Goal: Task Accomplishment & Management: Manage account settings

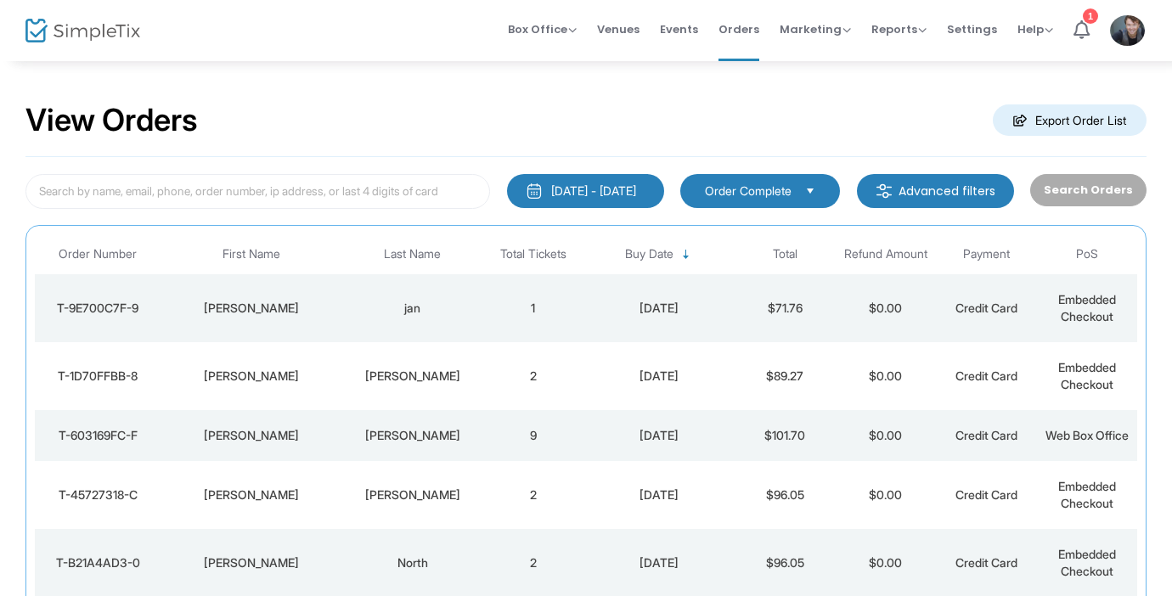
click at [669, 318] on td "[DATE]" at bounding box center [658, 308] width 151 height 68
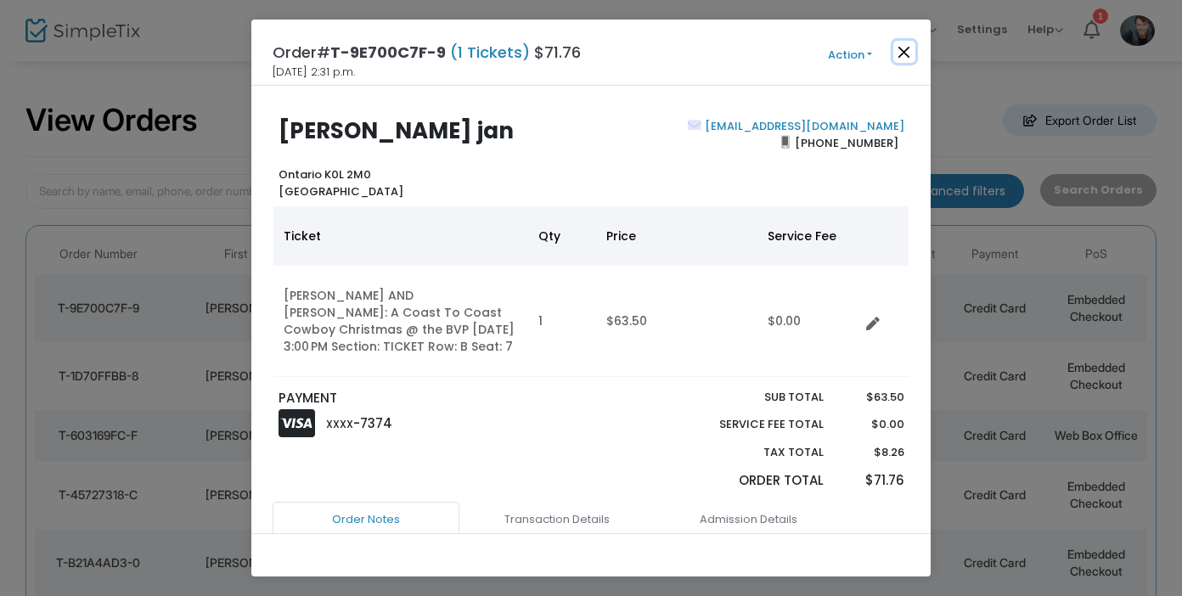
click at [898, 53] on button "Close" at bounding box center [904, 52] width 22 height 22
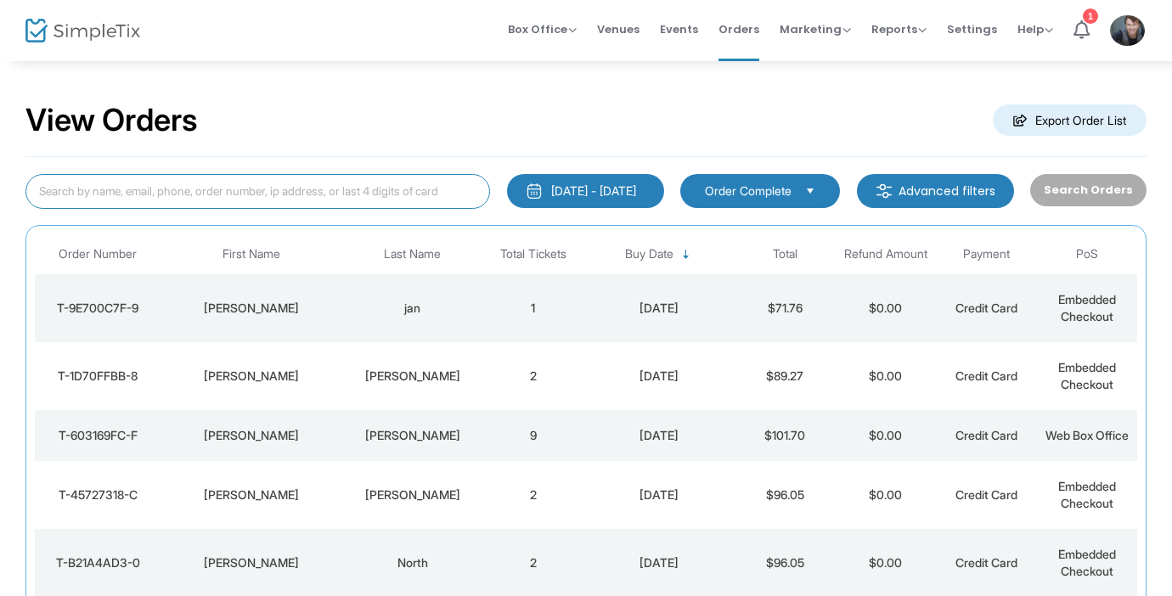
click at [233, 185] on input at bounding box center [257, 191] width 464 height 35
paste input "[EMAIL_ADDRESS][DOMAIN_NAME]"
type input "[EMAIL_ADDRESS][DOMAIN_NAME]"
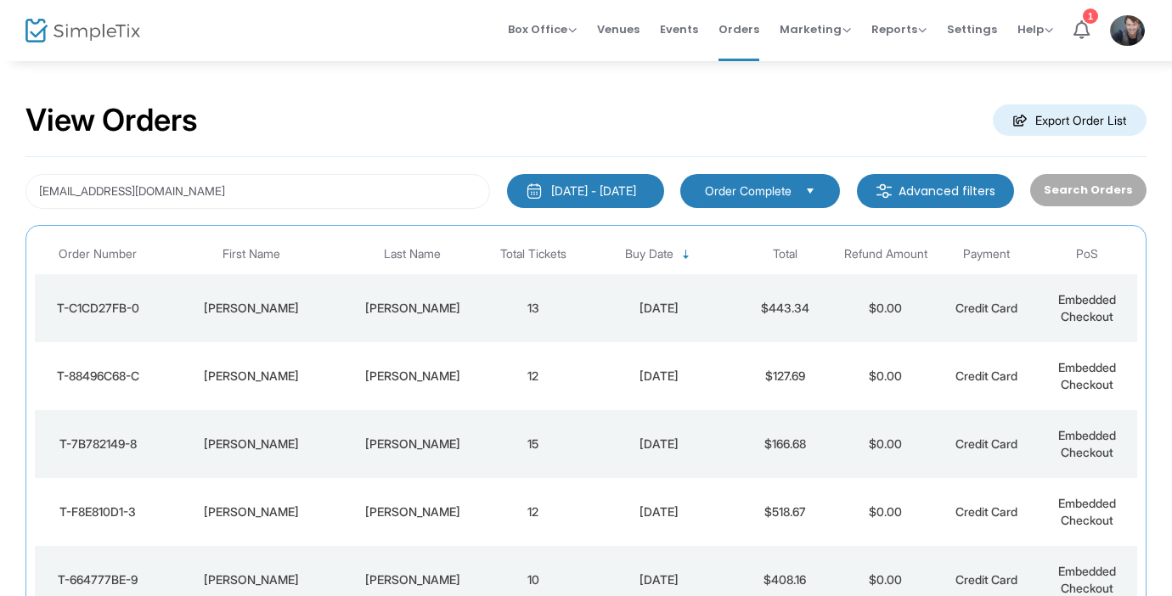
click at [691, 313] on div "[DATE]" at bounding box center [659, 308] width 143 height 17
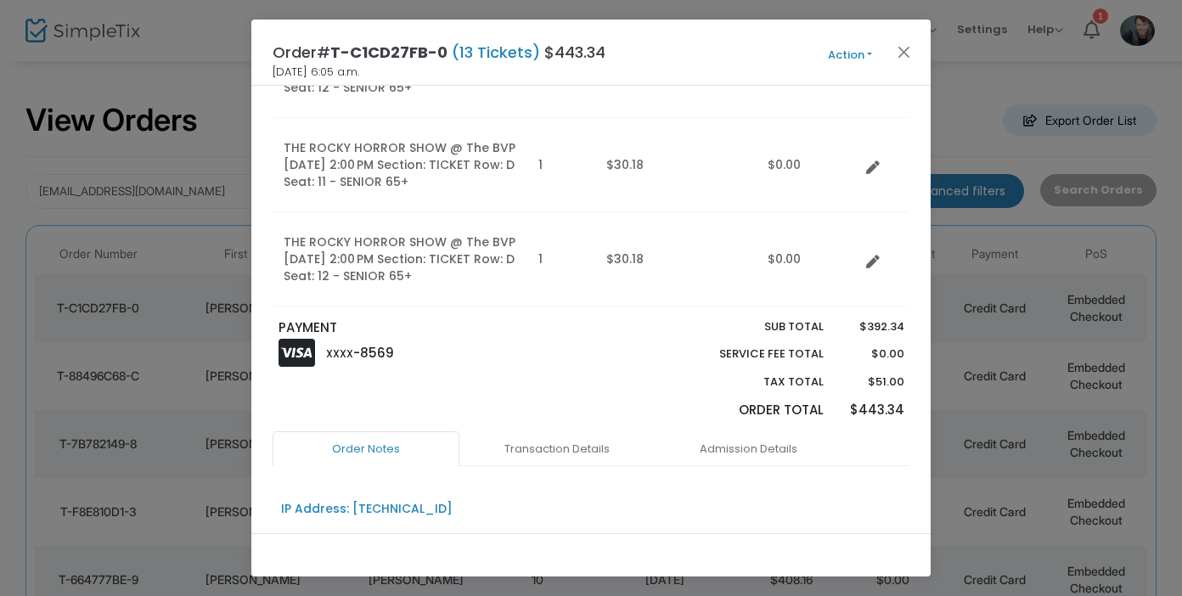
scroll to position [1193, 0]
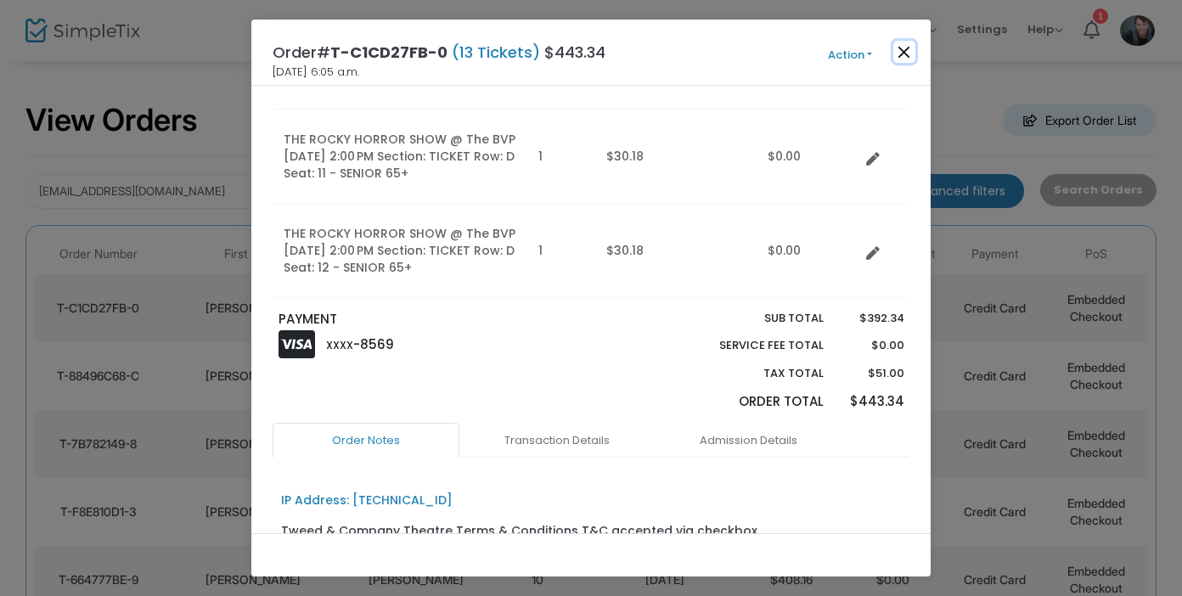
click at [906, 46] on button "Close" at bounding box center [904, 52] width 22 height 22
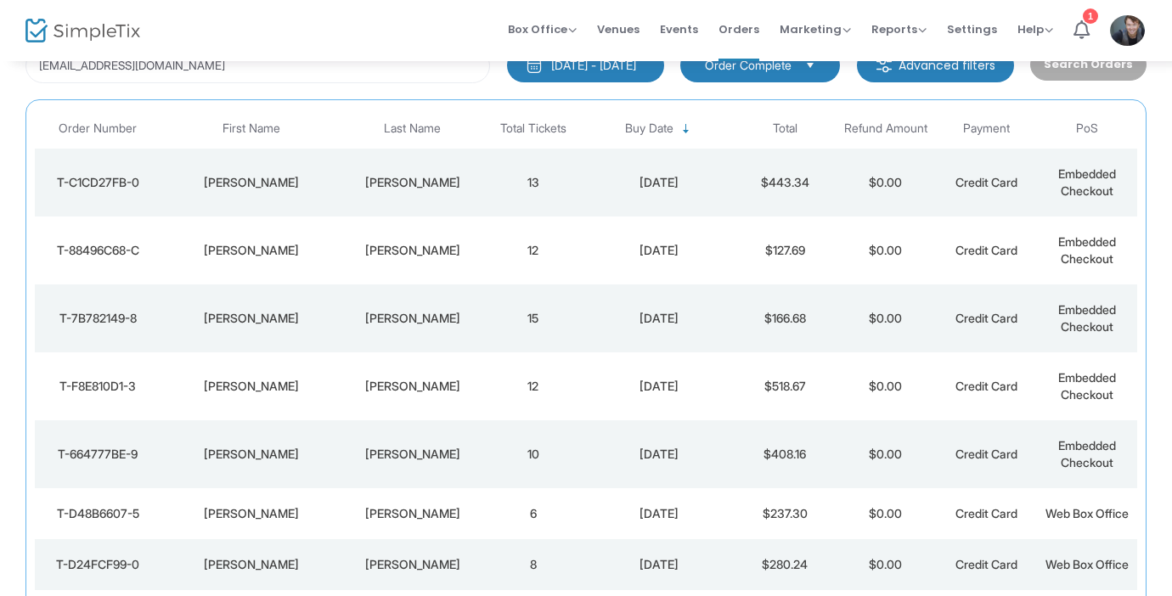
scroll to position [115, 0]
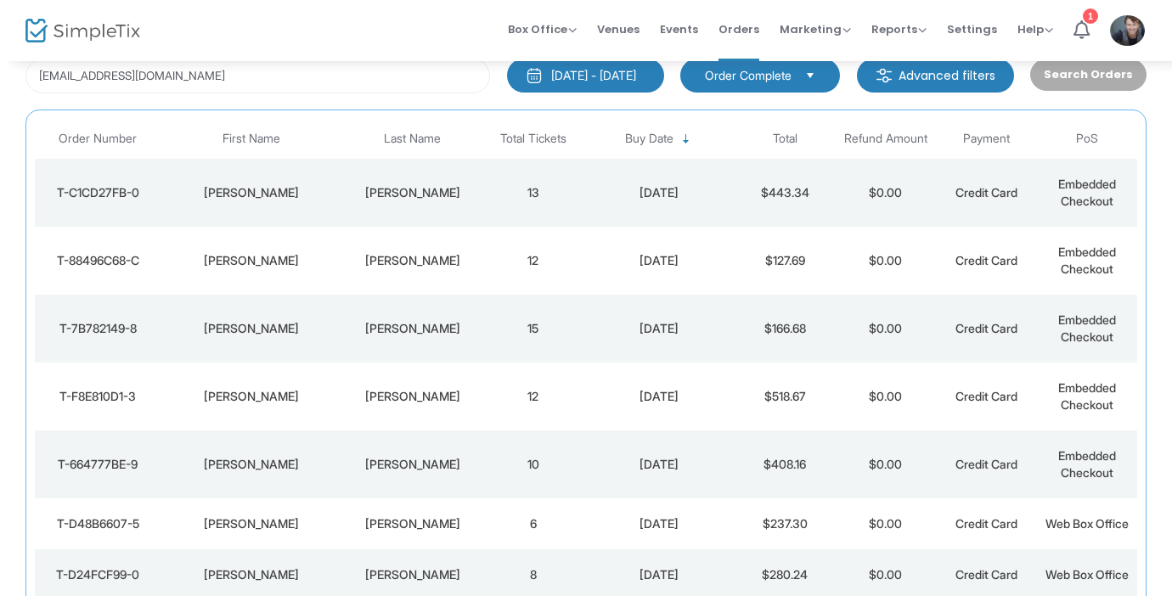
click at [621, 280] on td "[DATE]" at bounding box center [658, 261] width 151 height 68
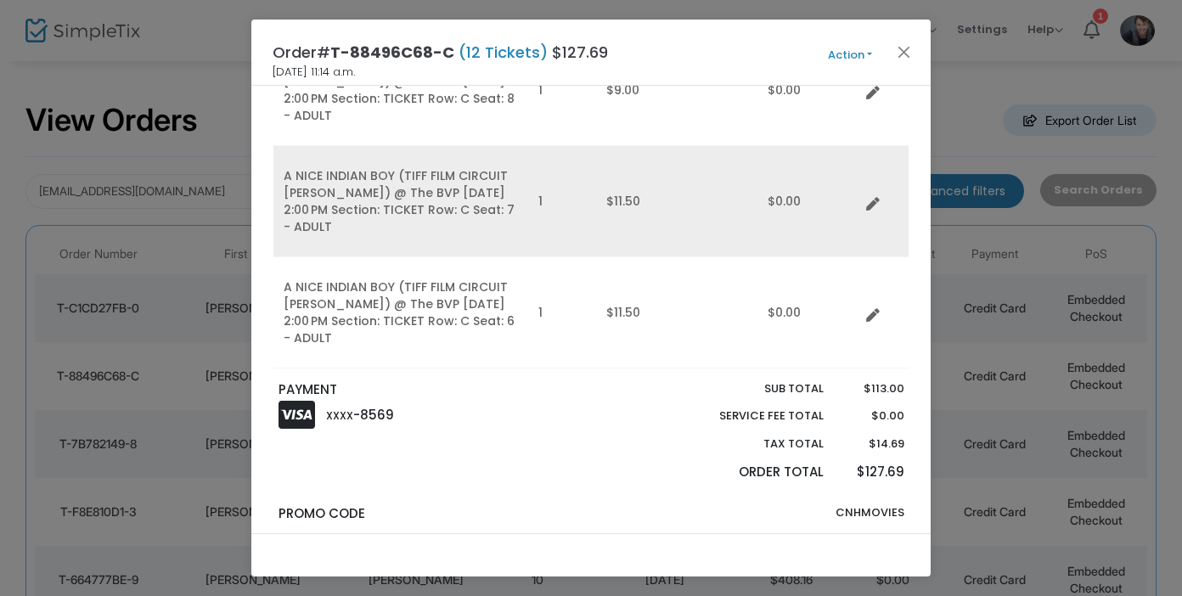
scroll to position [1181, 0]
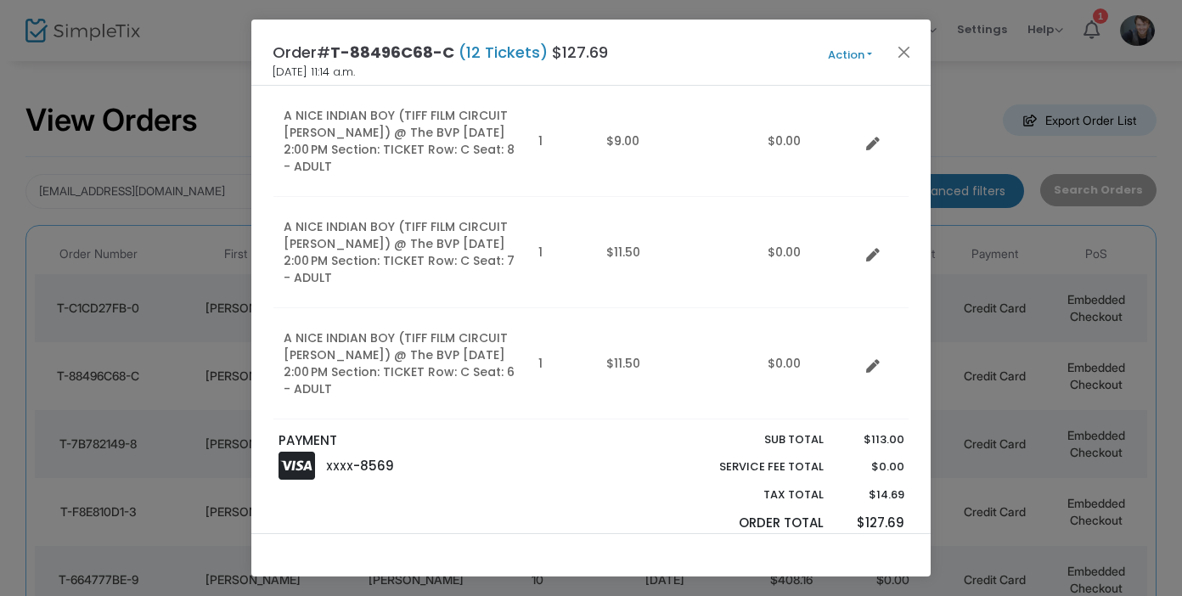
click at [859, 54] on button "Action" at bounding box center [850, 55] width 102 height 19
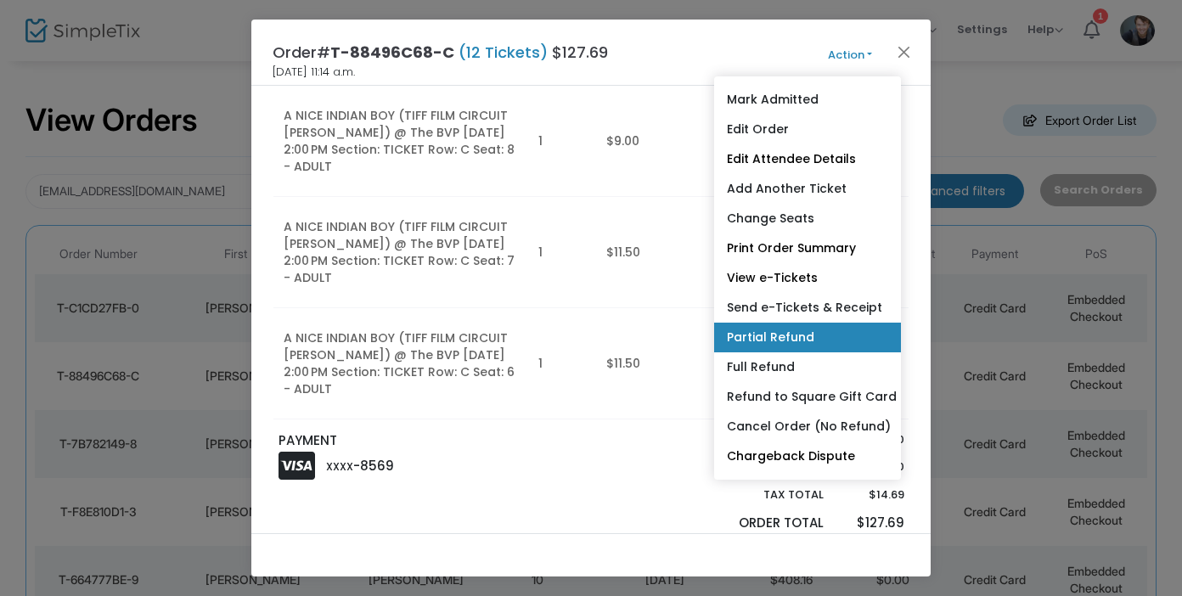
click at [805, 335] on link "Partial Refund" at bounding box center [807, 338] width 187 height 30
radio input "true"
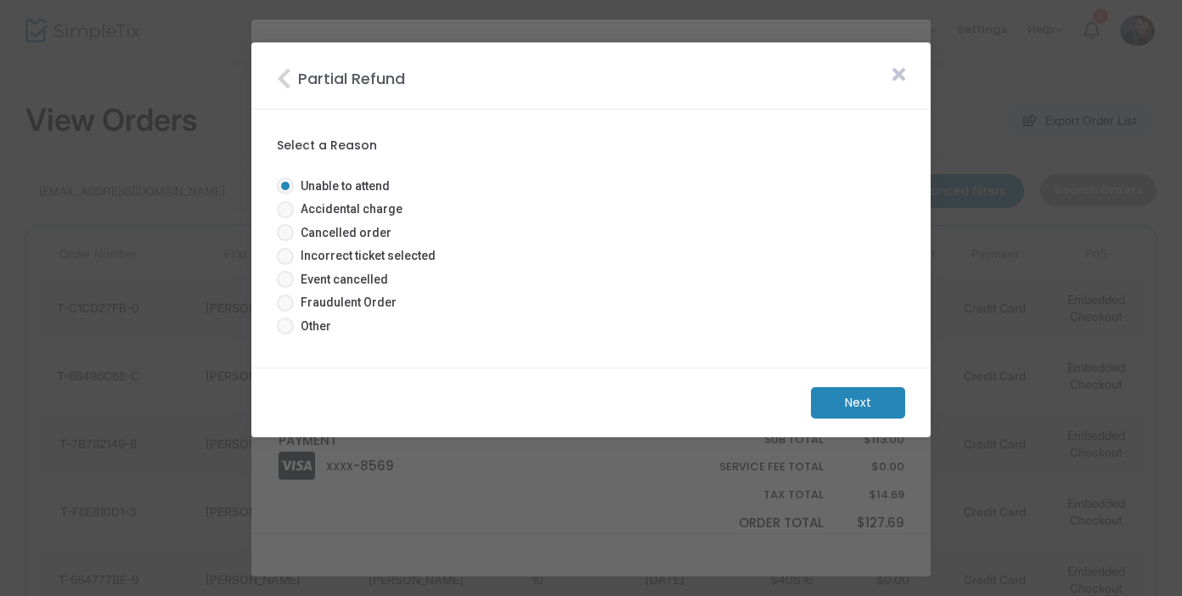
click at [349, 217] on span "Accidental charge" at bounding box center [348, 209] width 109 height 18
click at [285, 218] on input "Accidental charge" at bounding box center [284, 218] width 1 height 1
radio input "true"
click at [834, 401] on m-button "Next" at bounding box center [858, 402] width 94 height 31
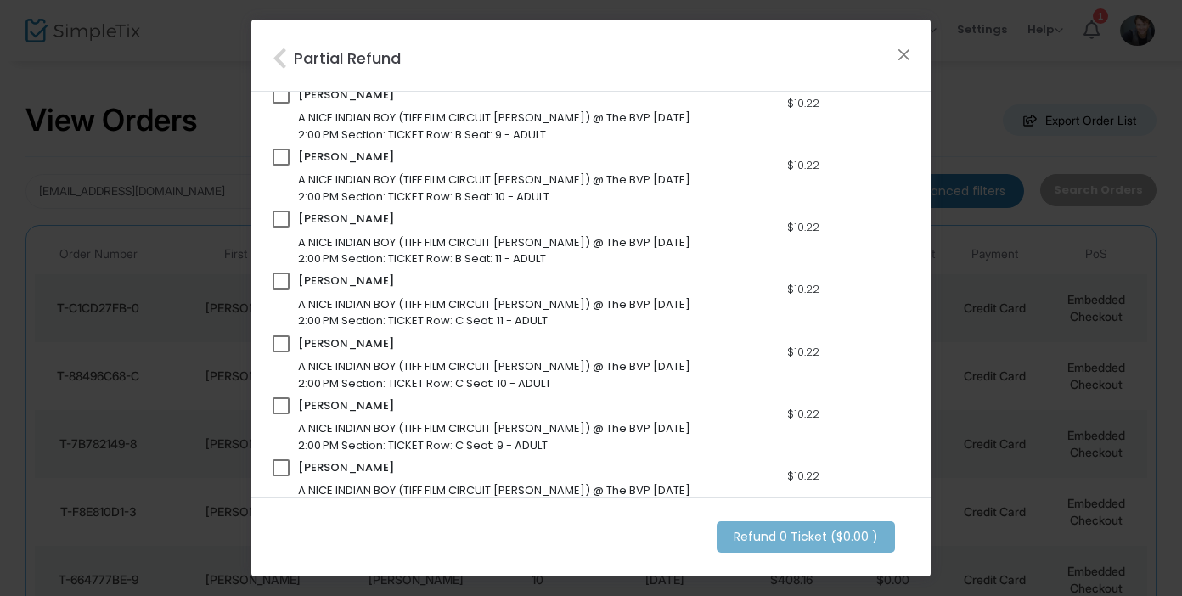
scroll to position [422, 0]
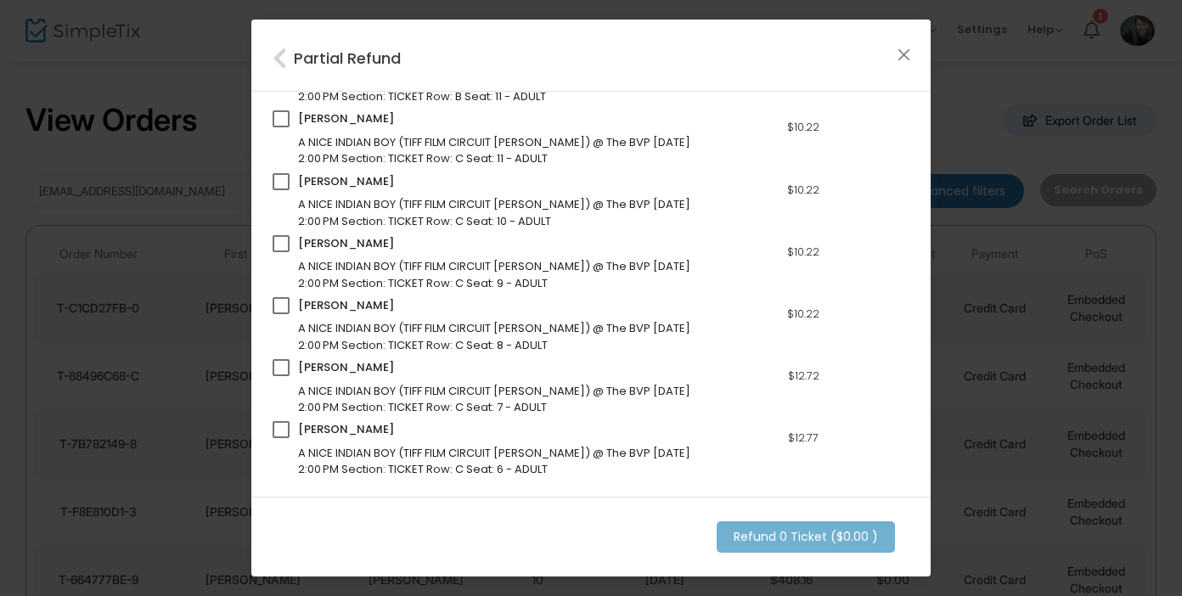
click at [279, 364] on span at bounding box center [281, 367] width 17 height 17
click at [280, 376] on input "checkbox" at bounding box center [280, 376] width 1 height 1
checkbox input "true"
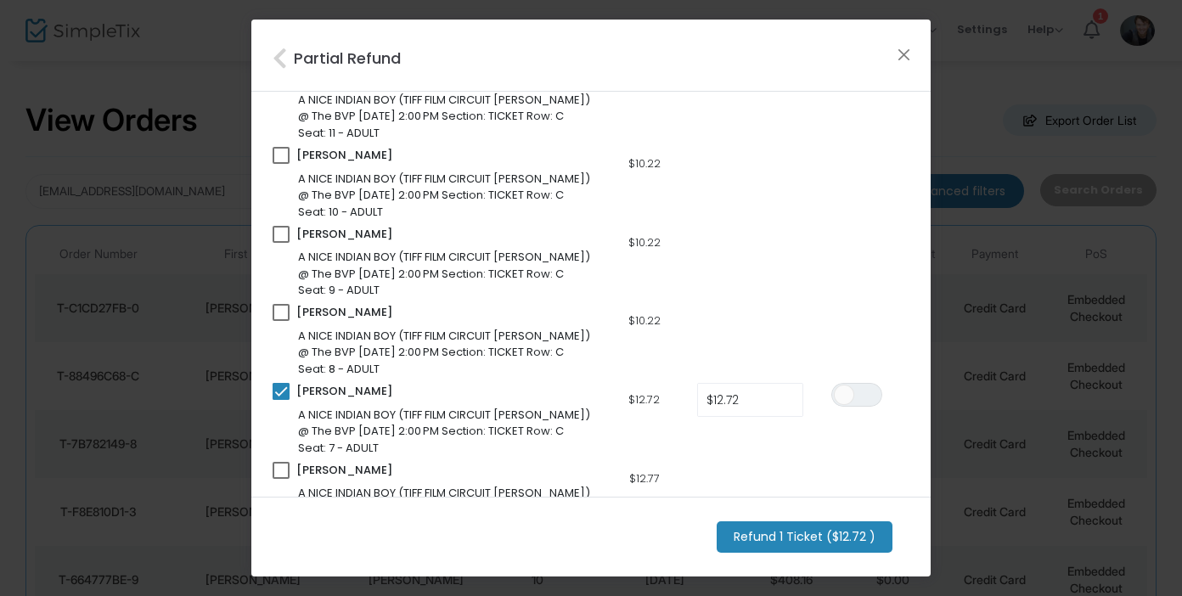
scroll to position [656, 0]
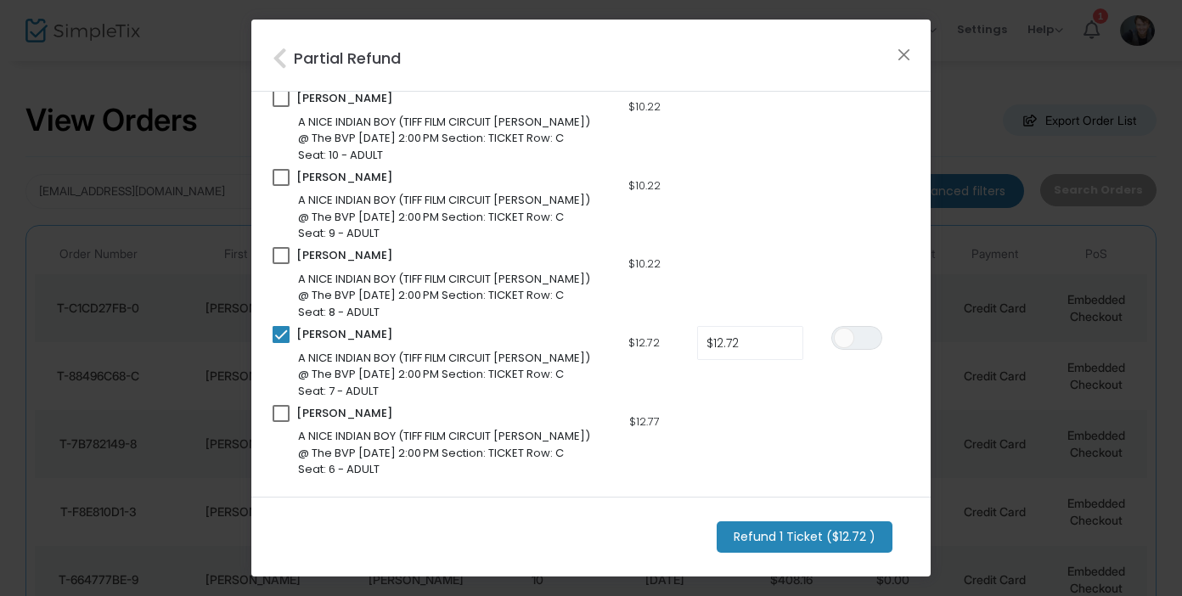
click at [281, 415] on span at bounding box center [281, 413] width 17 height 17
click at [281, 422] on input "checkbox" at bounding box center [280, 422] width 1 height 1
checkbox input "true"
click at [753, 352] on input "12.72" at bounding box center [750, 343] width 104 height 32
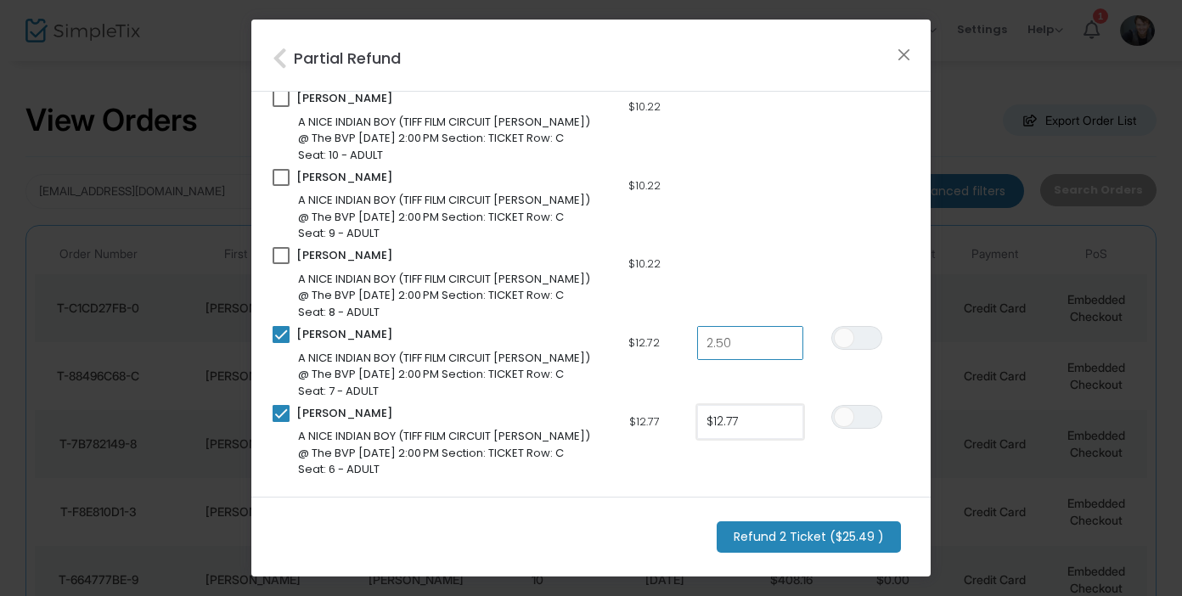
type input "$2.50"
click at [763, 419] on input "12.77" at bounding box center [750, 422] width 104 height 32
click at [763, 419] on input "1.01" at bounding box center [750, 422] width 104 height 32
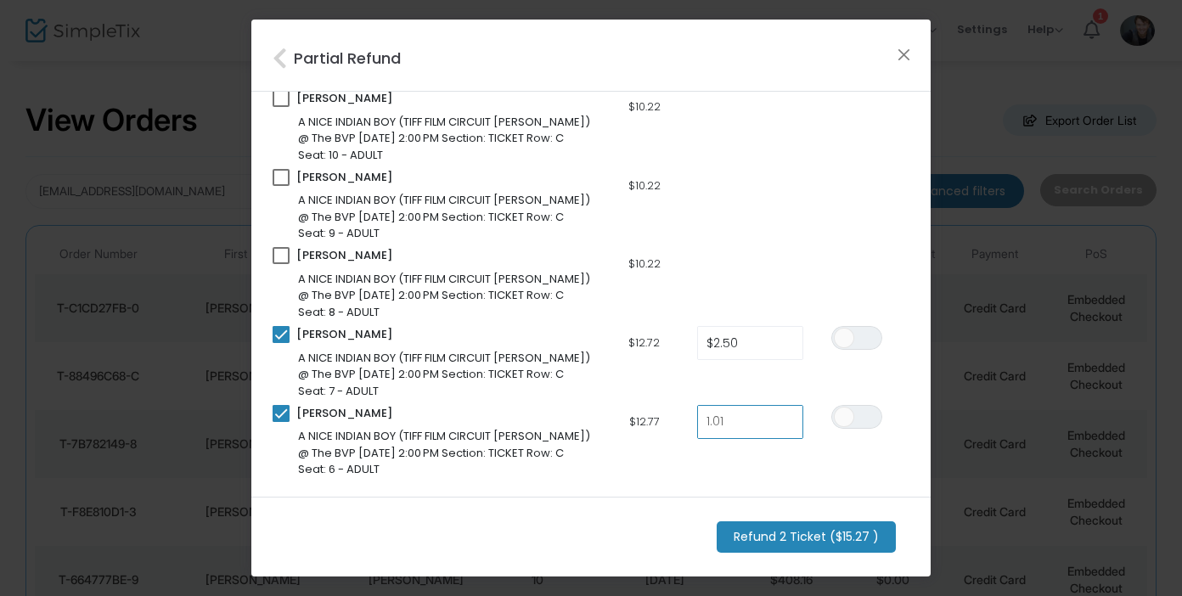
click at [763, 419] on input "1.01" at bounding box center [750, 422] width 104 height 32
type input "$2.50"
click at [818, 457] on div "[PERSON_NAME] A NICE INDIAN BOY (TIFF FILM CIRCUIT [PERSON_NAME]) @ The BVP [DA…" at bounding box center [591, 437] width 654 height 79
click at [788, 546] on m-button "Refund 2 Ticket ($5.00 )" at bounding box center [805, 536] width 177 height 31
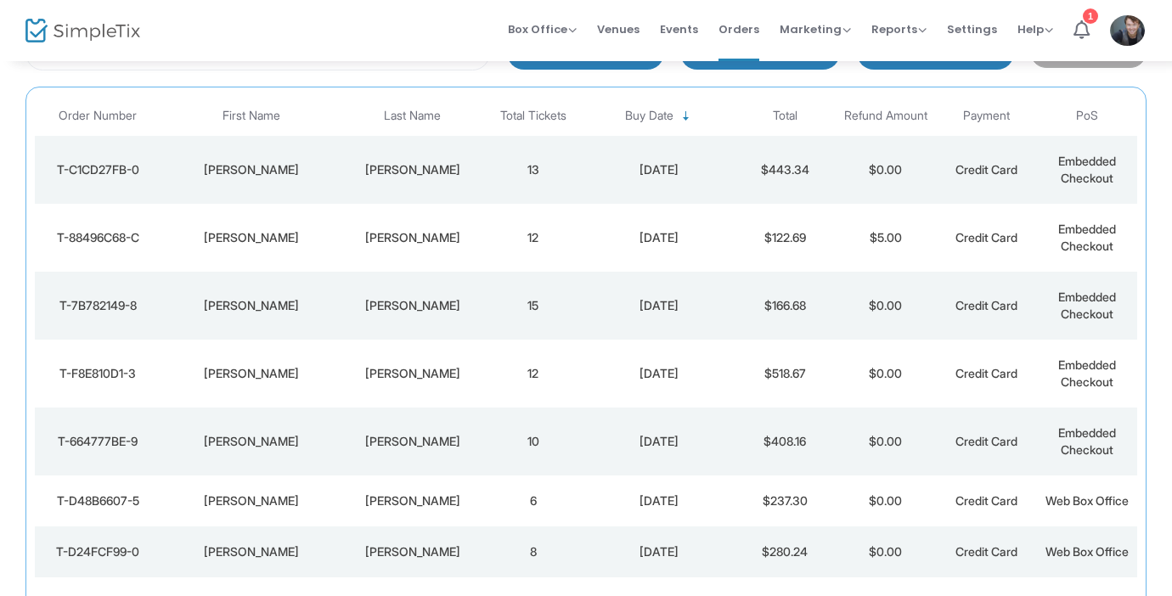
scroll to position [183, 0]
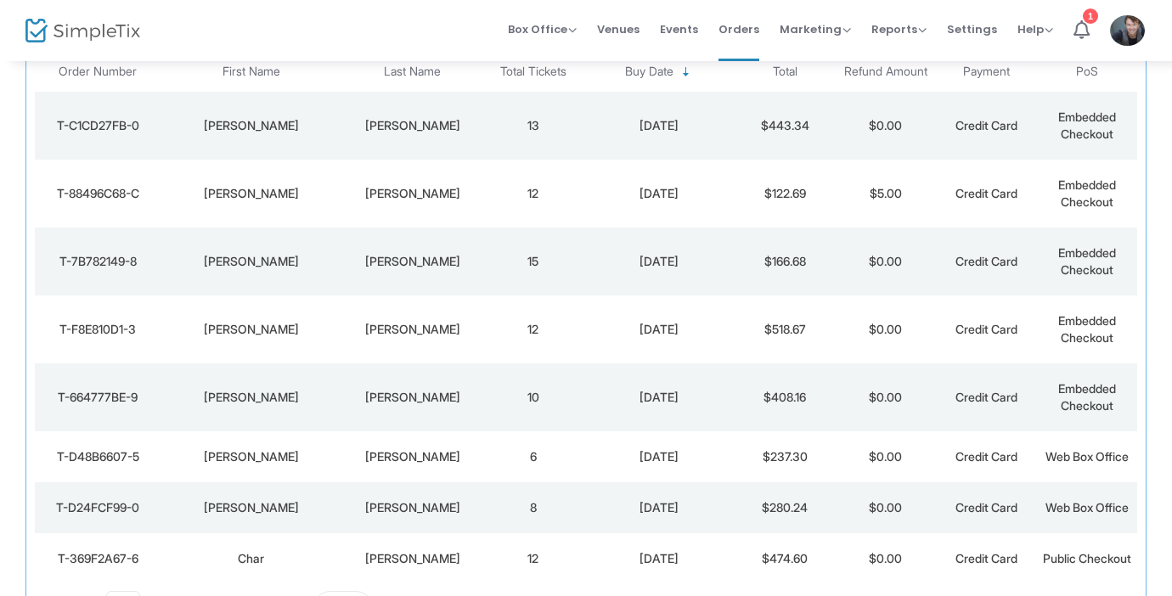
click at [642, 220] on td "[DATE]" at bounding box center [658, 194] width 151 height 68
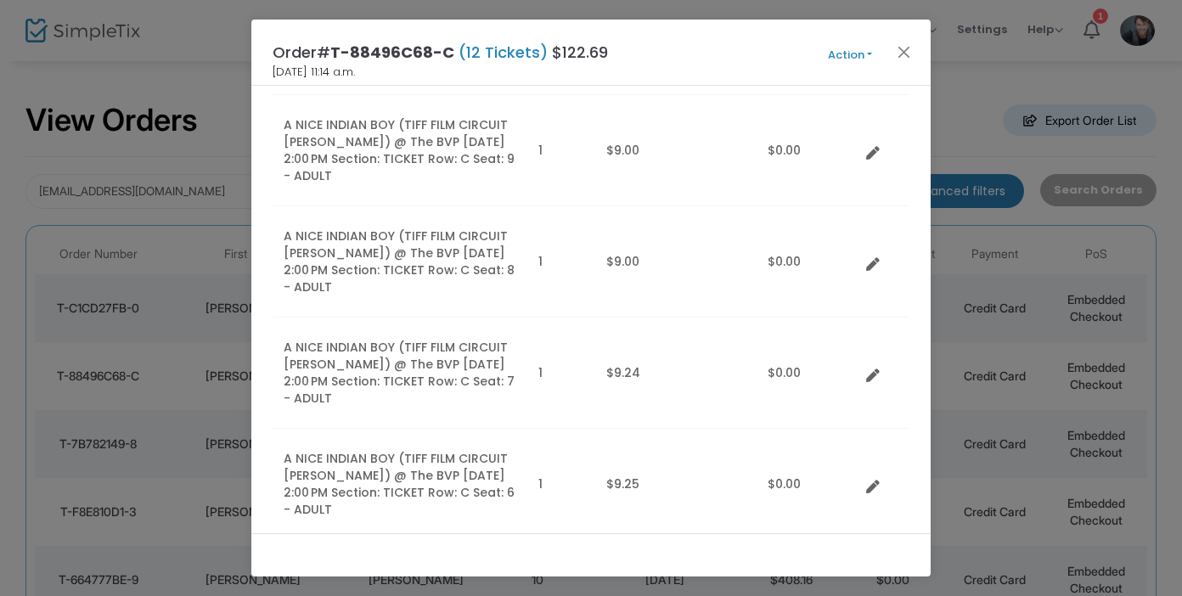
scroll to position [1111, 0]
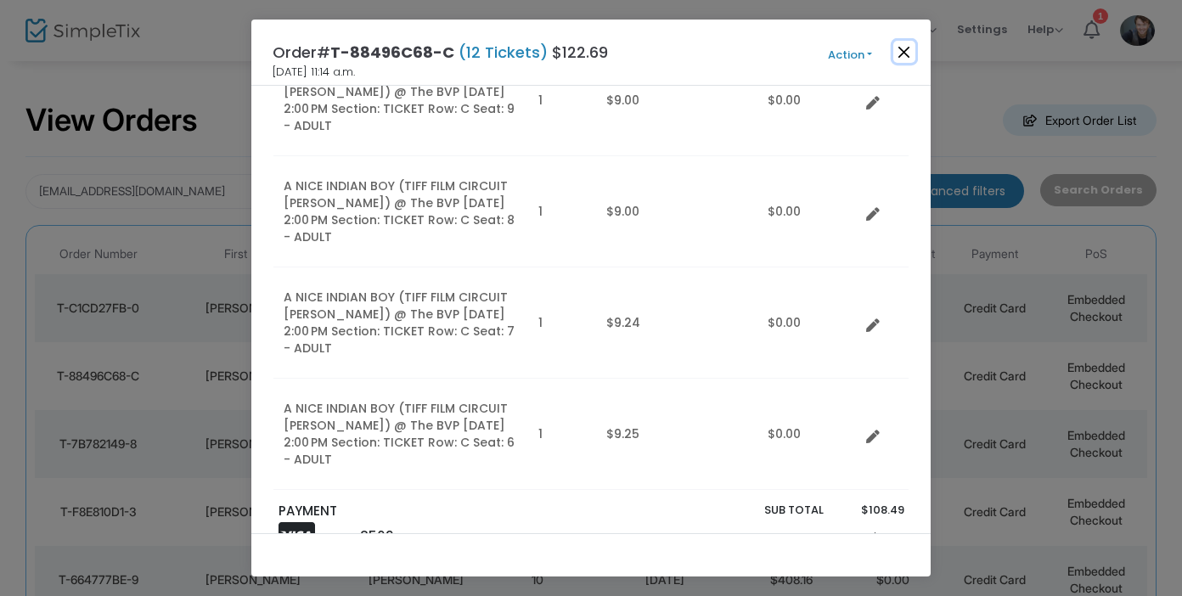
click at [906, 53] on button "Close" at bounding box center [904, 52] width 22 height 22
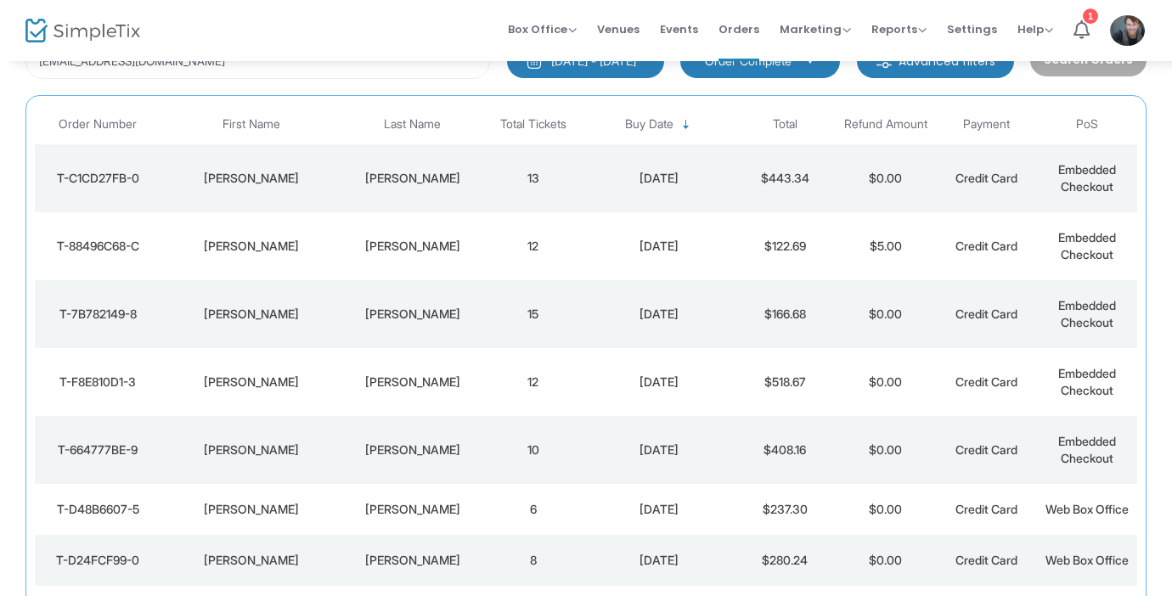
scroll to position [82, 0]
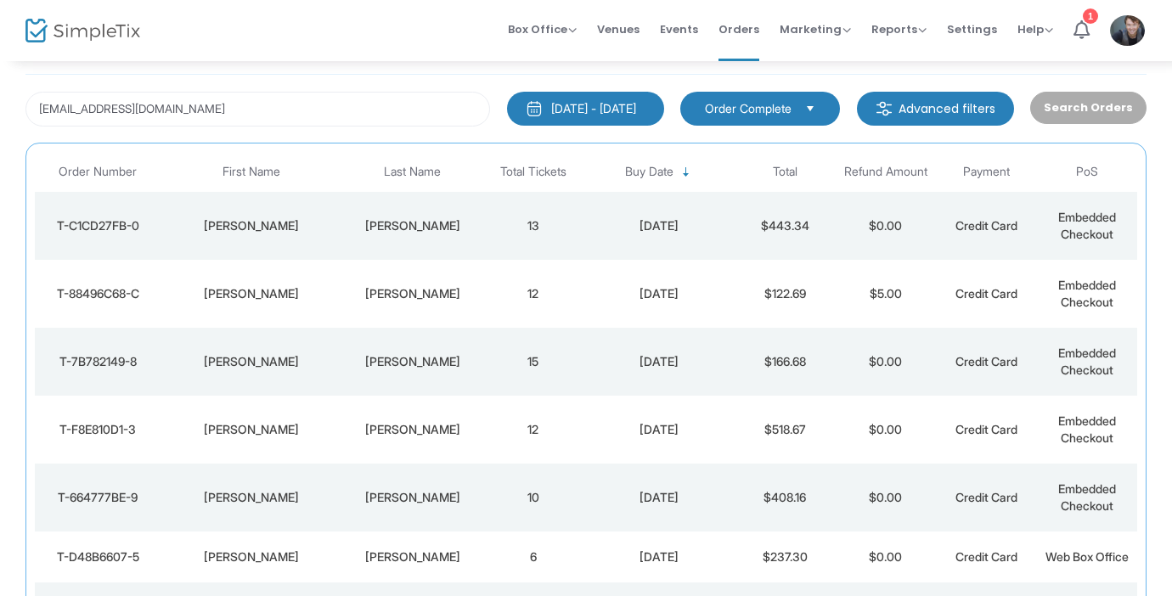
click at [637, 253] on td "[DATE]" at bounding box center [658, 226] width 151 height 68
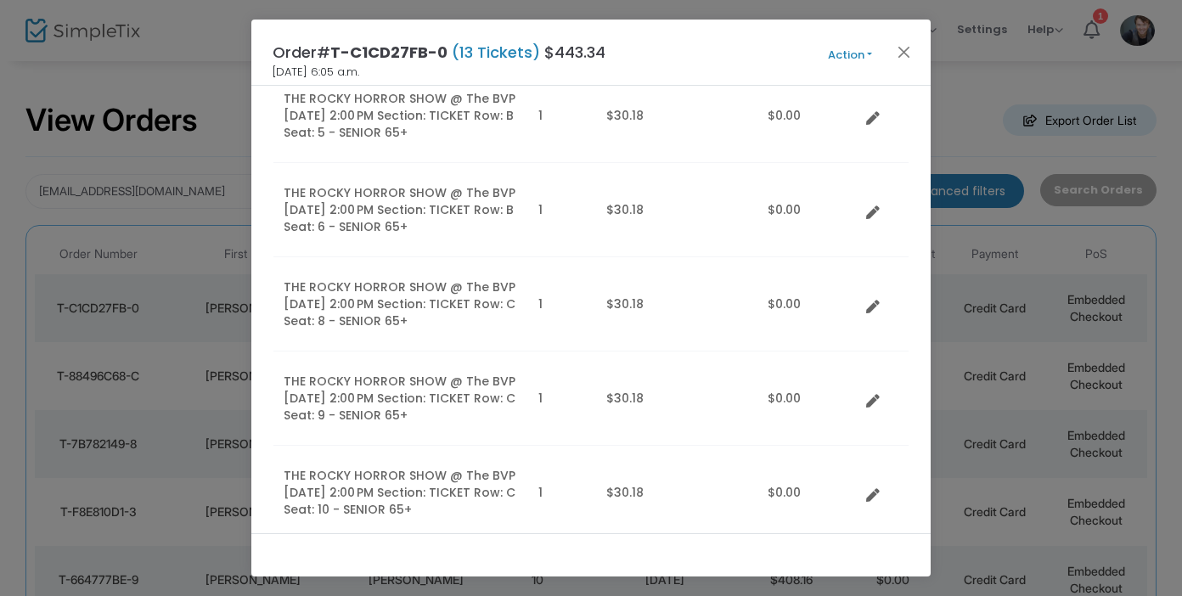
scroll to position [915, 0]
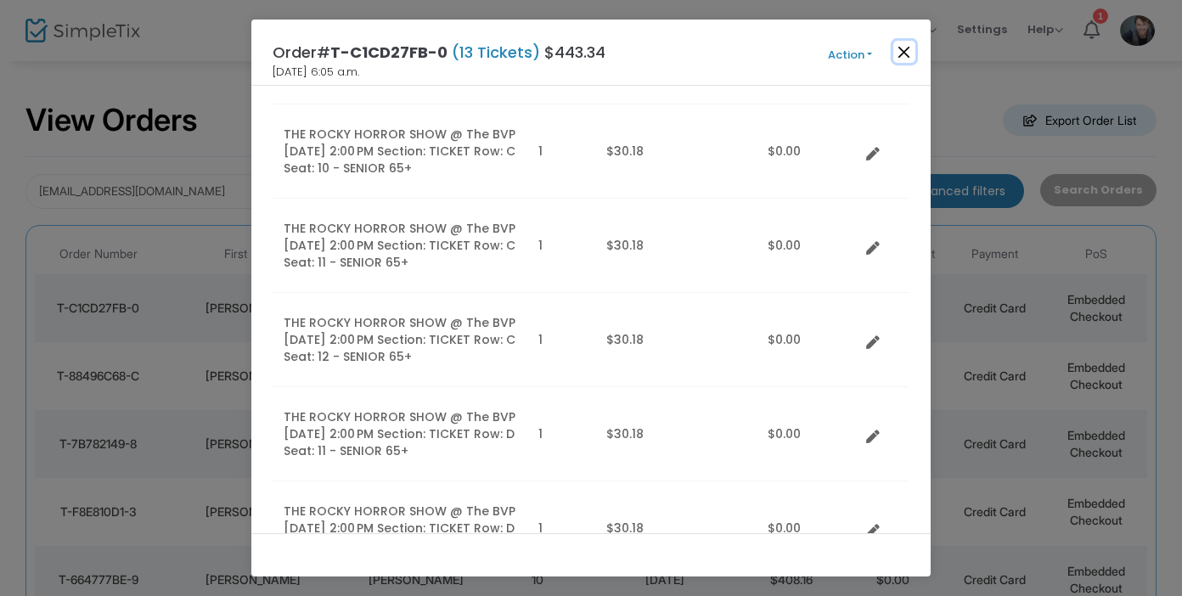
click at [900, 53] on button "Close" at bounding box center [904, 52] width 22 height 22
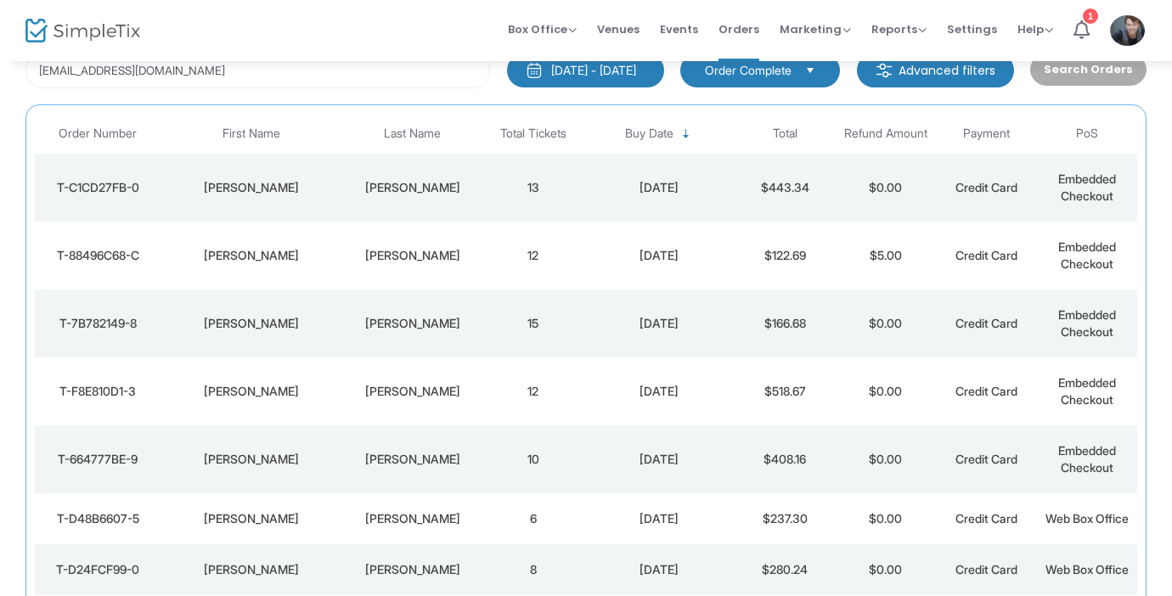
scroll to position [225, 0]
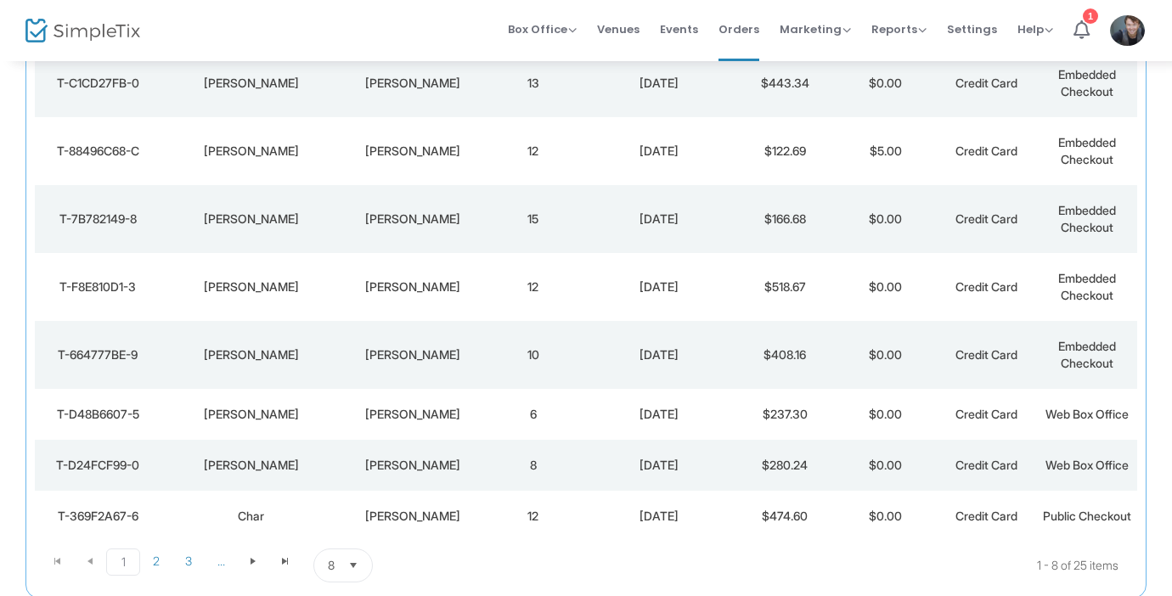
click at [696, 221] on div "[DATE]" at bounding box center [659, 219] width 143 height 17
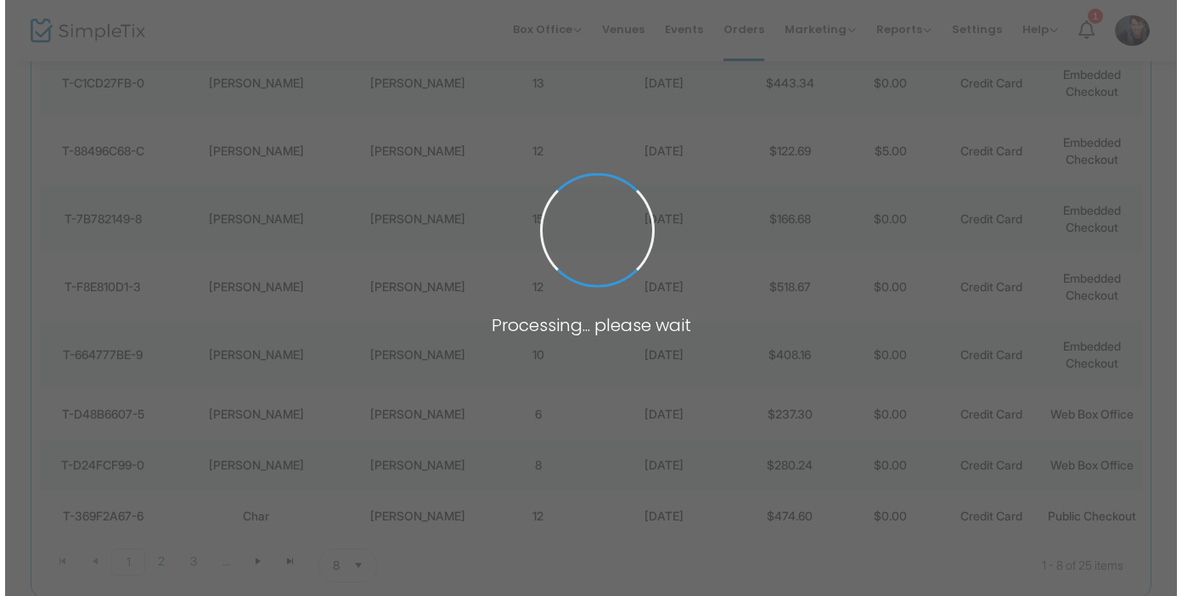
scroll to position [0, 0]
